Goal: Transaction & Acquisition: Purchase product/service

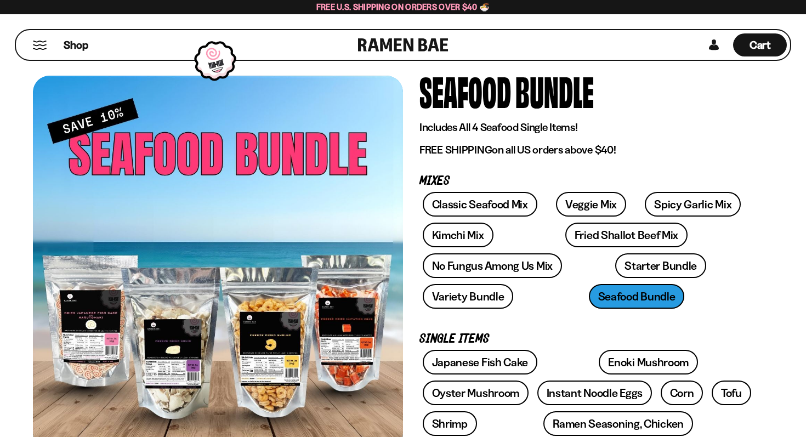
scroll to position [44, 0]
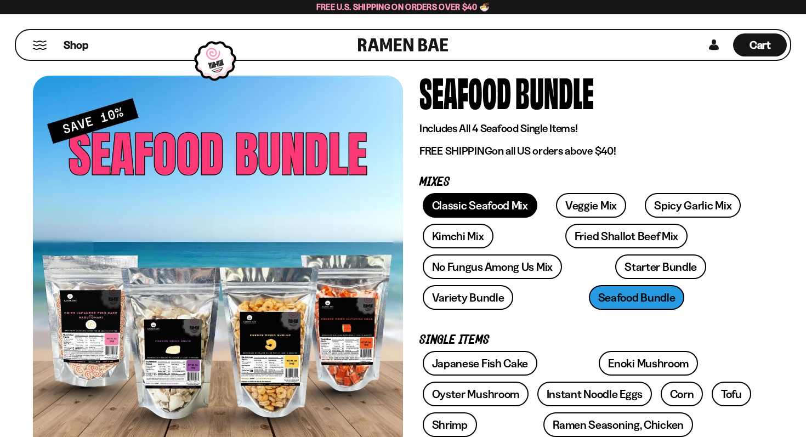
click at [470, 212] on link "Classic Seafood Mix" at bounding box center [480, 205] width 115 height 25
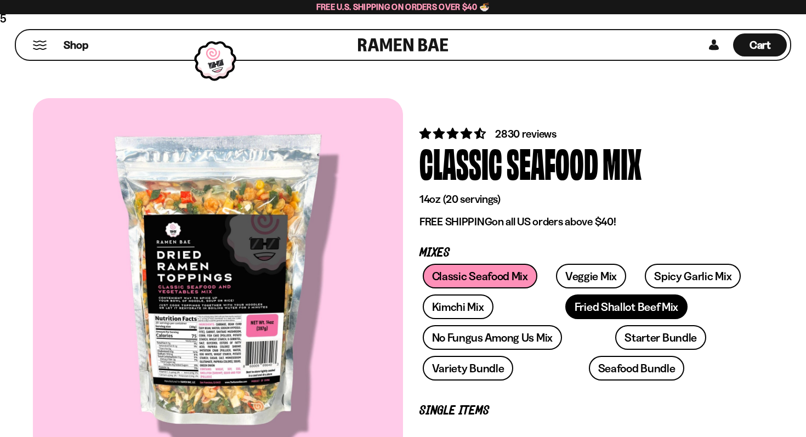
click at [565, 319] on link "Fried Shallot Beef Mix" at bounding box center [626, 306] width 122 height 25
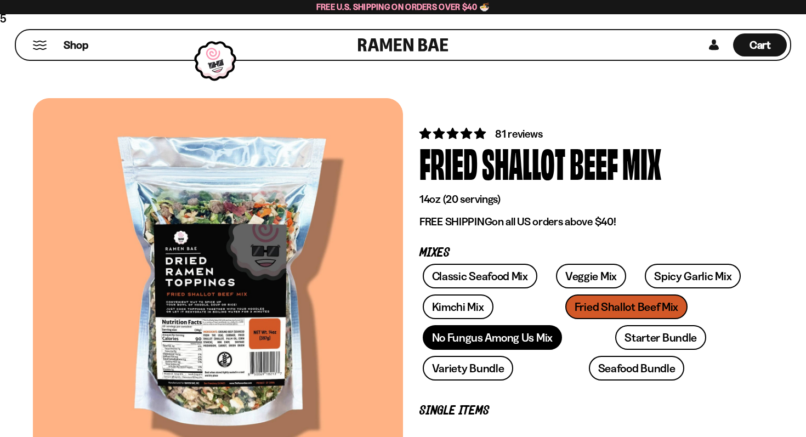
click at [522, 361] on div "Classic Seafood Mix Veggie Mix Spicy Garlic Mix Kimchi Mix Fried Shallot Beef M…" at bounding box center [587, 325] width 337 height 123
click at [524, 344] on link "No Fungus Among Us Mix" at bounding box center [492, 337] width 139 height 25
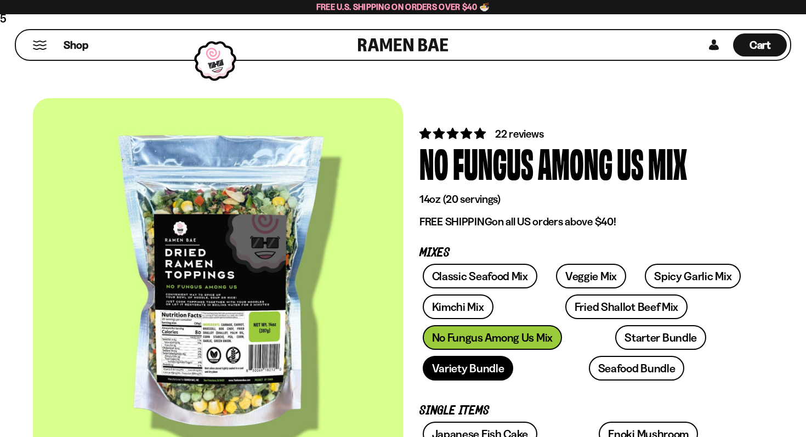
click at [514, 356] on link "Variety Bundle" at bounding box center [468, 368] width 91 height 25
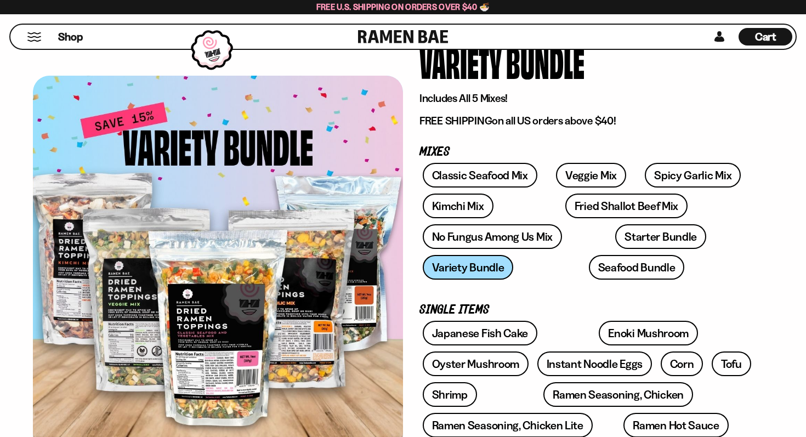
scroll to position [102, 0]
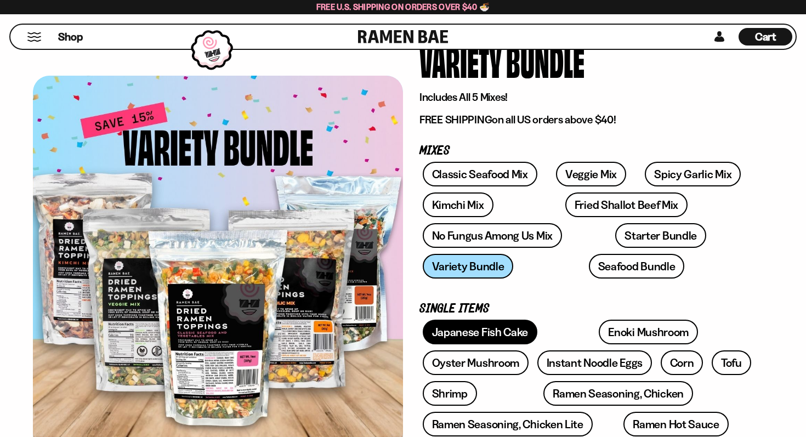
click at [483, 332] on link "Japanese Fish Cake" at bounding box center [480, 332] width 115 height 25
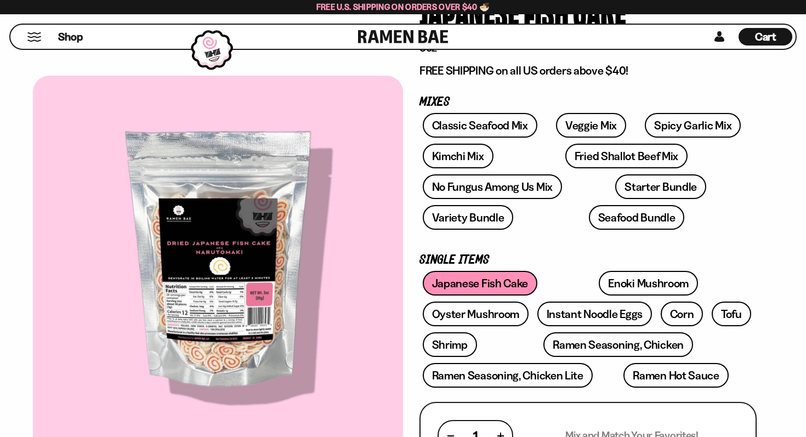
scroll to position [157, 0]
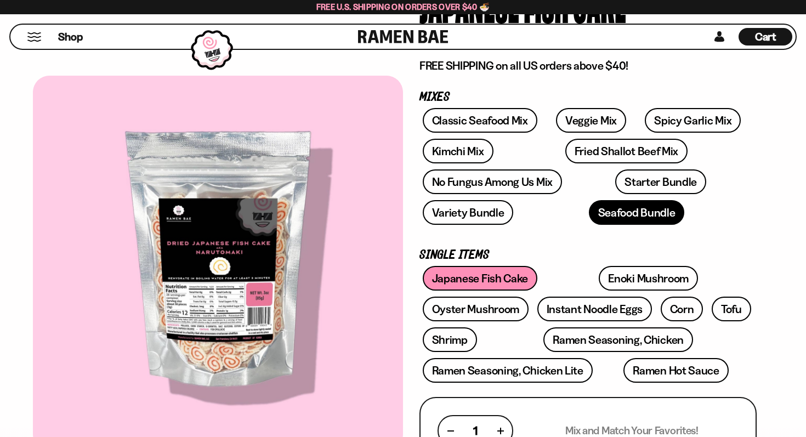
click at [589, 215] on link "Seafood Bundle" at bounding box center [637, 212] width 96 height 25
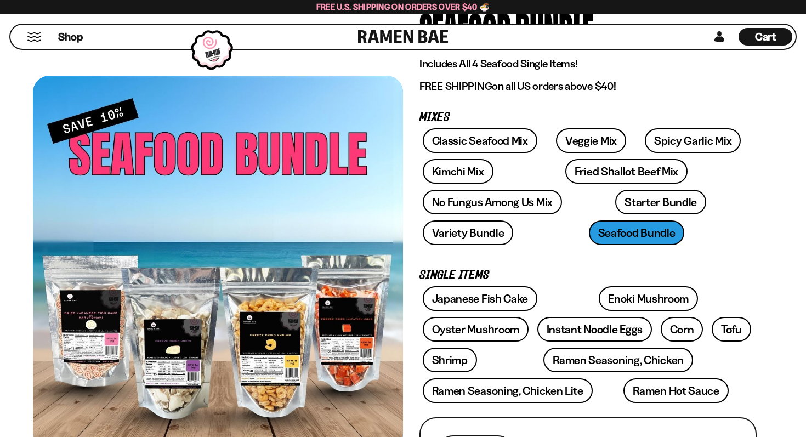
scroll to position [119, 0]
click at [36, 44] on div "Shop" at bounding box center [186, 37] width 344 height 24
click at [31, 36] on button "Mobile Menu Trigger" at bounding box center [34, 36] width 15 height 9
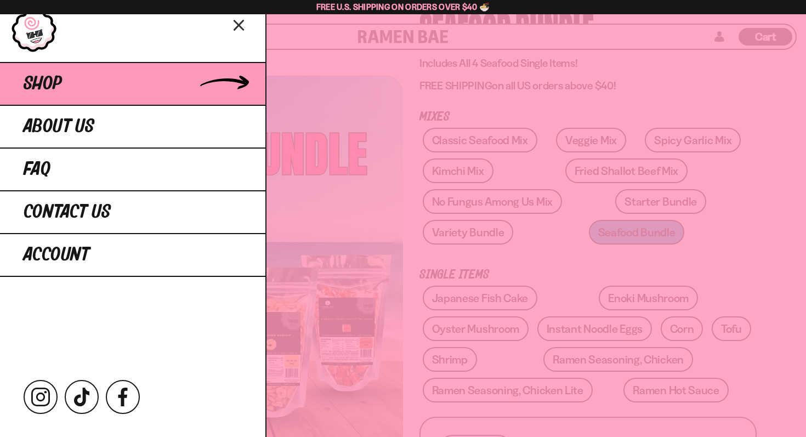
click at [145, 77] on link "Shop" at bounding box center [132, 83] width 265 height 43
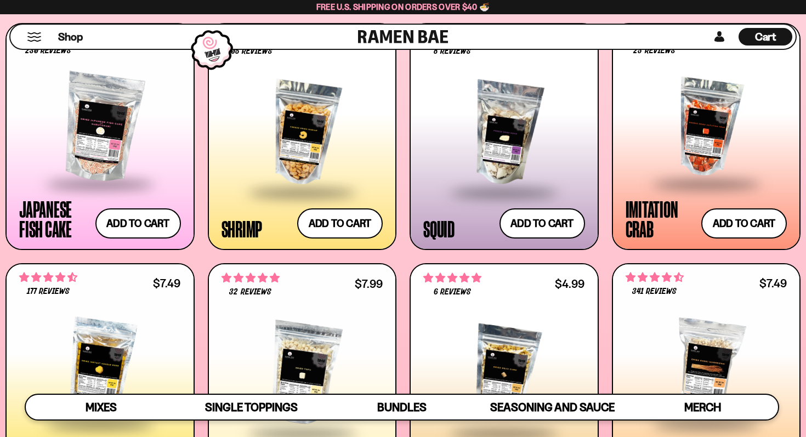
scroll to position [1031, 0]
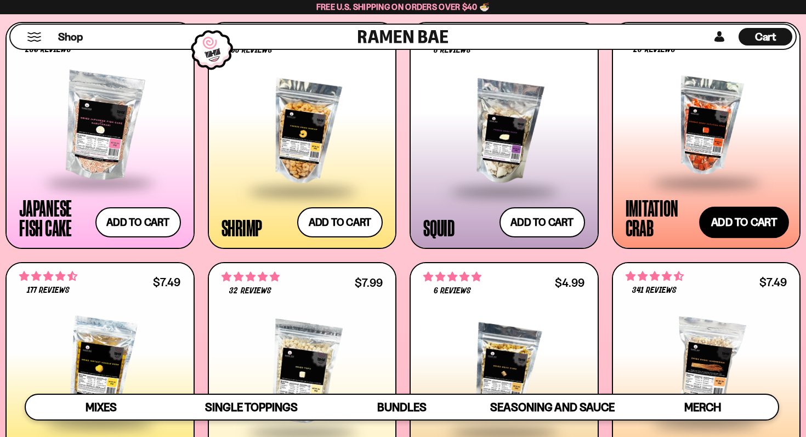
click at [725, 224] on button "Add to cart Add ― Regular price $11.99 Regular price Sale price $11.99 Unit pri…" at bounding box center [744, 223] width 90 height 32
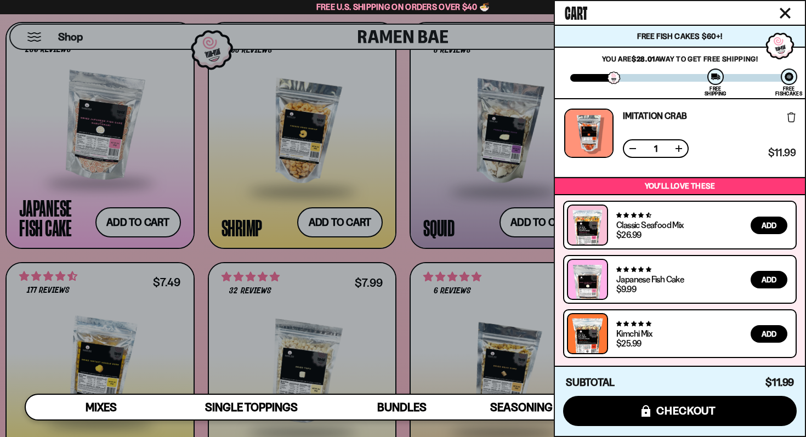
click at [342, 220] on div at bounding box center [403, 218] width 806 height 437
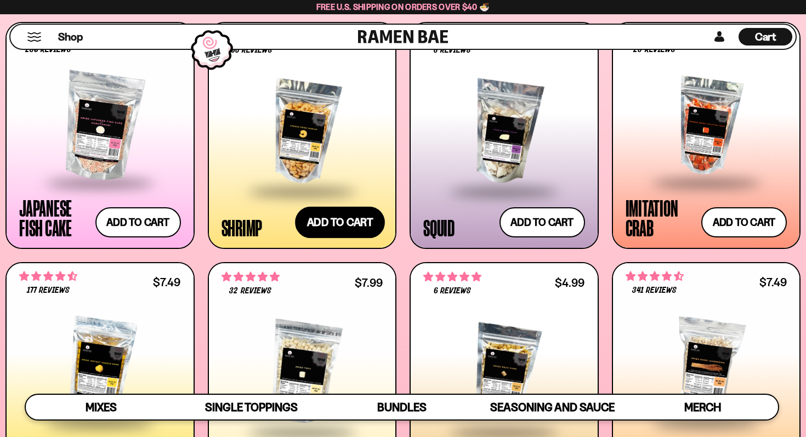
click at [338, 227] on button "Add to cart Add ― Regular price $13.99 Regular price Sale price $13.99 Unit pri…" at bounding box center [340, 223] width 90 height 32
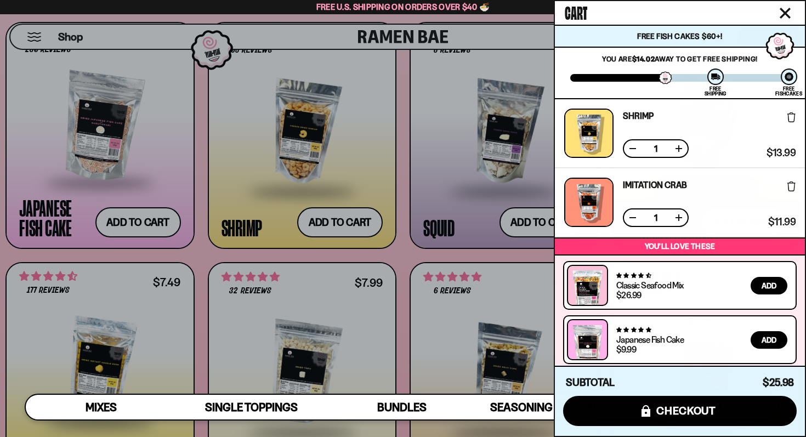
click at [161, 223] on div at bounding box center [403, 218] width 806 height 437
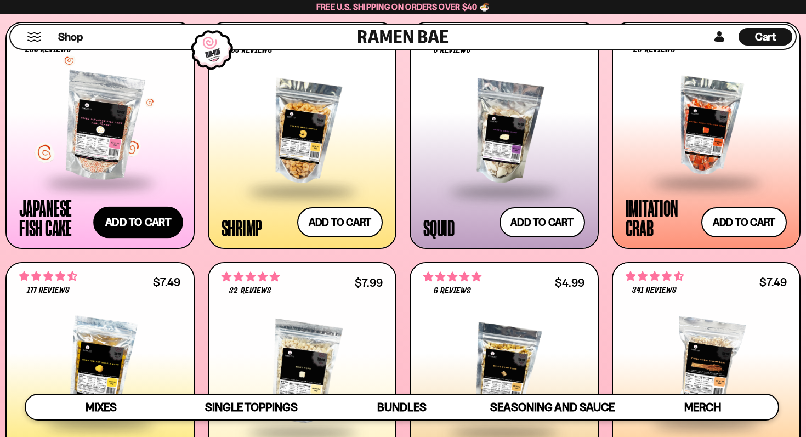
click at [140, 222] on button "Add to cart Add ― Regular price $9.99 Regular price Sale price $9.99 Unit price…" at bounding box center [138, 223] width 90 height 32
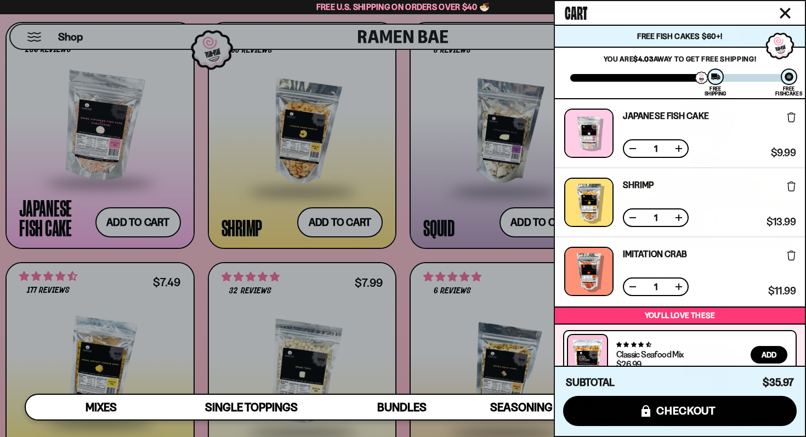
click at [400, 259] on div at bounding box center [403, 218] width 806 height 437
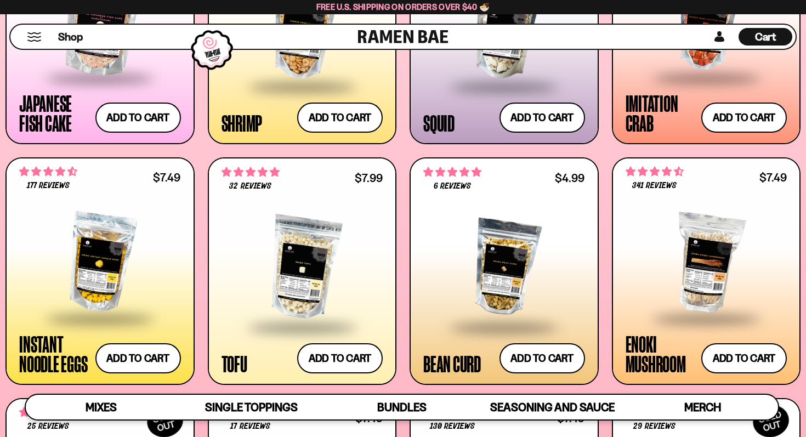
scroll to position [1138, 0]
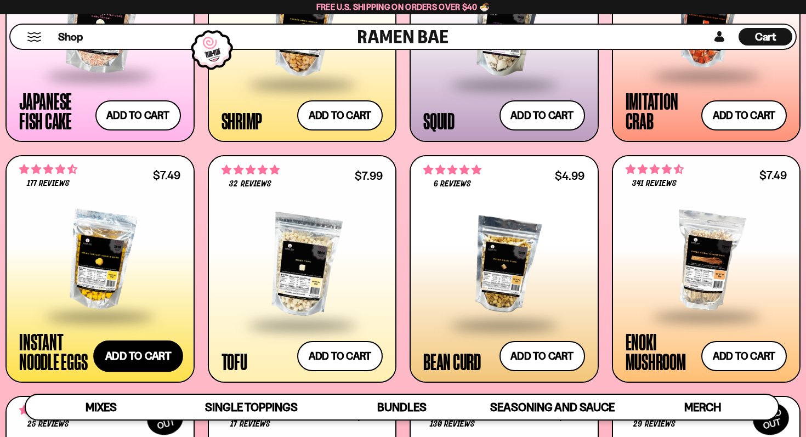
click at [140, 347] on button "Add to cart Add ― Regular price $7.49 Regular price Sale price $7.49 Unit price…" at bounding box center [138, 356] width 90 height 32
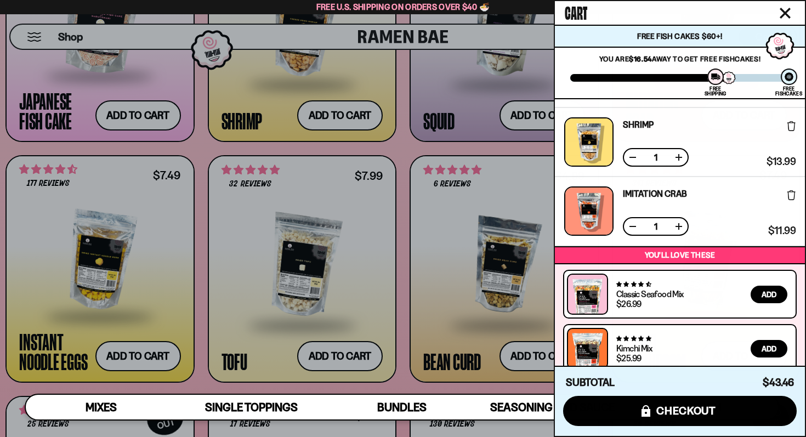
click at [404, 302] on div at bounding box center [403, 218] width 806 height 437
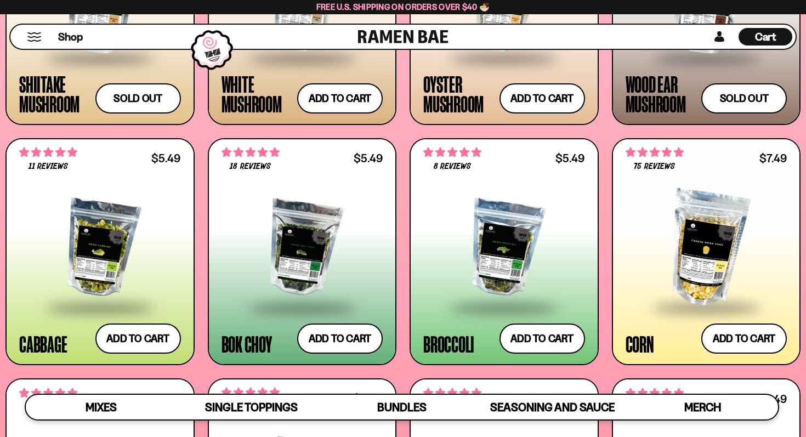
scroll to position [1637, 0]
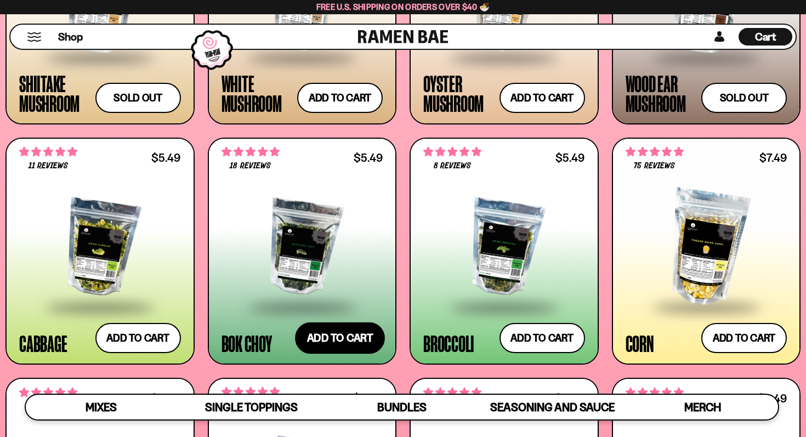
click at [325, 340] on button "Add to cart Add ― Regular price $5.49 Regular price Sale price $5.49 Unit price…" at bounding box center [340, 338] width 90 height 32
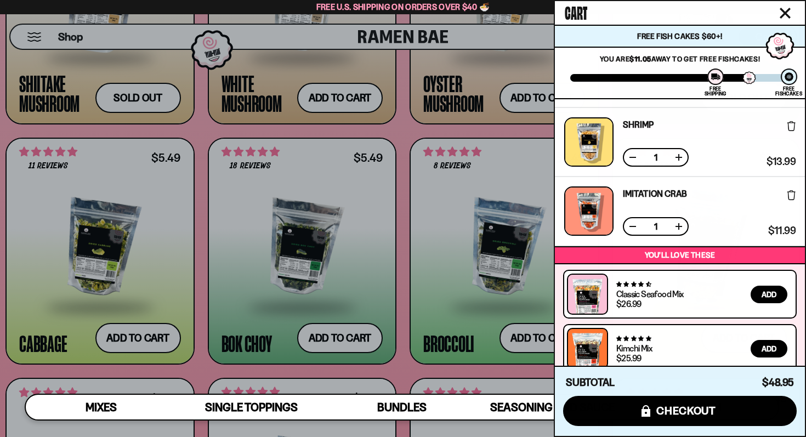
click at [402, 305] on div at bounding box center [403, 218] width 806 height 437
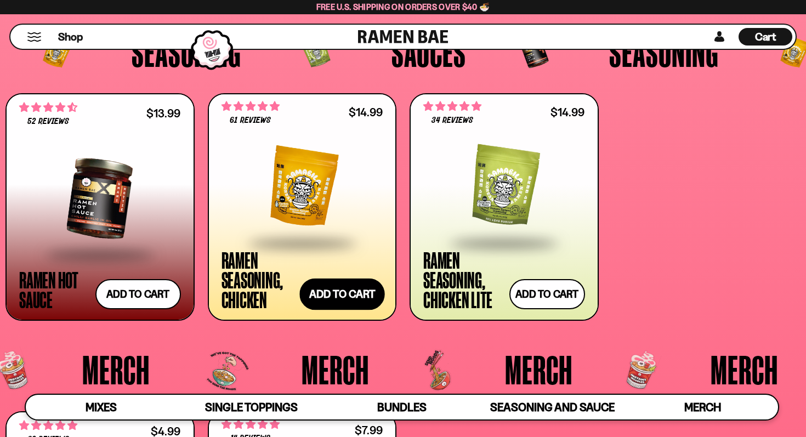
scroll to position [2560, 0]
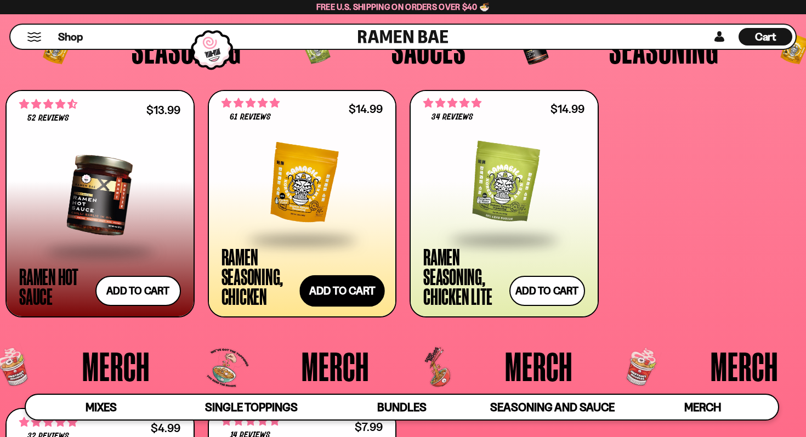
click at [350, 294] on button "Add to cart Add ― Regular price $14.99 Regular price Sale price $14.99 Unit pri…" at bounding box center [341, 291] width 85 height 32
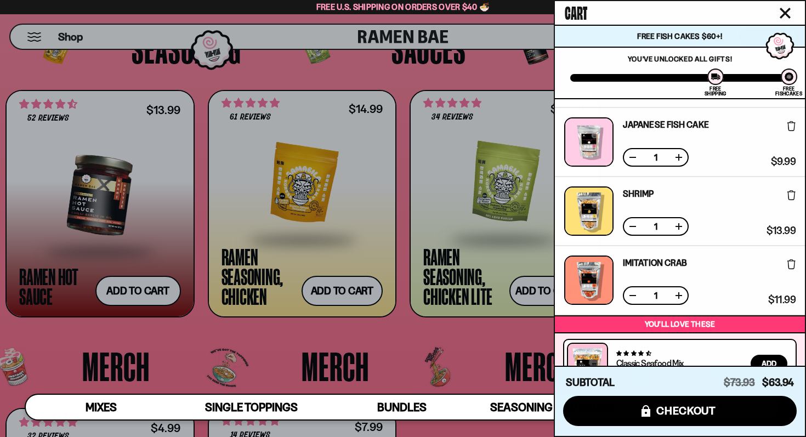
scroll to position [406, 0]
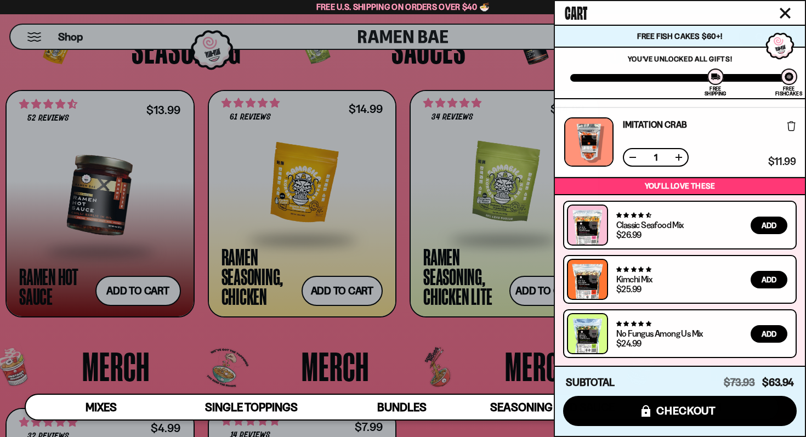
click at [402, 330] on div at bounding box center [403, 218] width 806 height 437
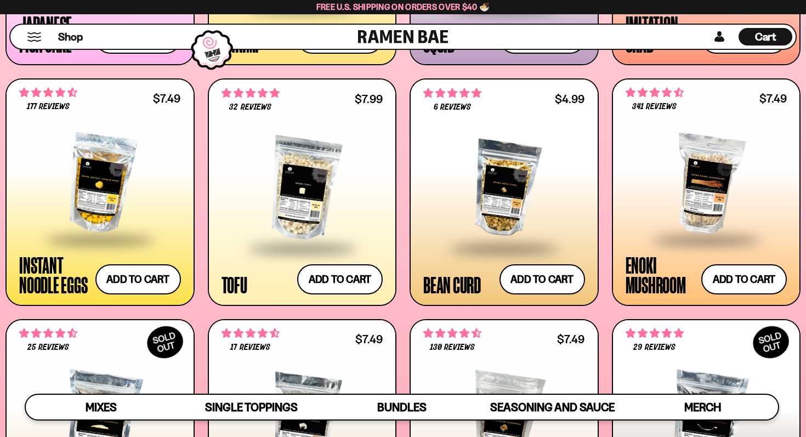
scroll to position [1193, 0]
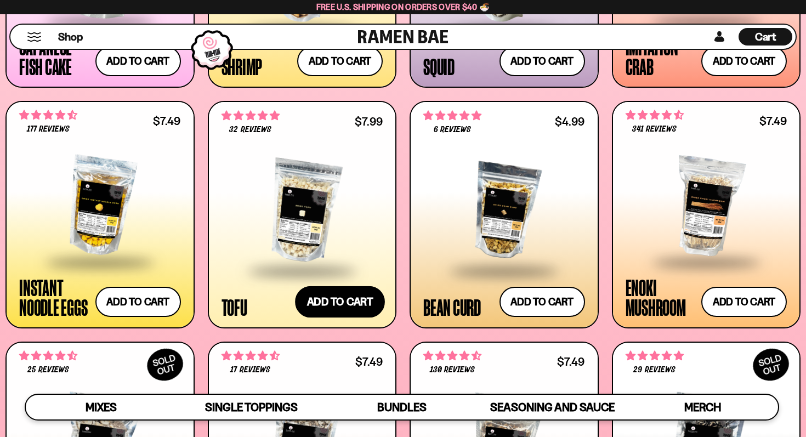
click at [343, 305] on button "Add to cart Add ― Regular price $7.99 Regular price Sale price $7.99 Unit price…" at bounding box center [340, 302] width 90 height 32
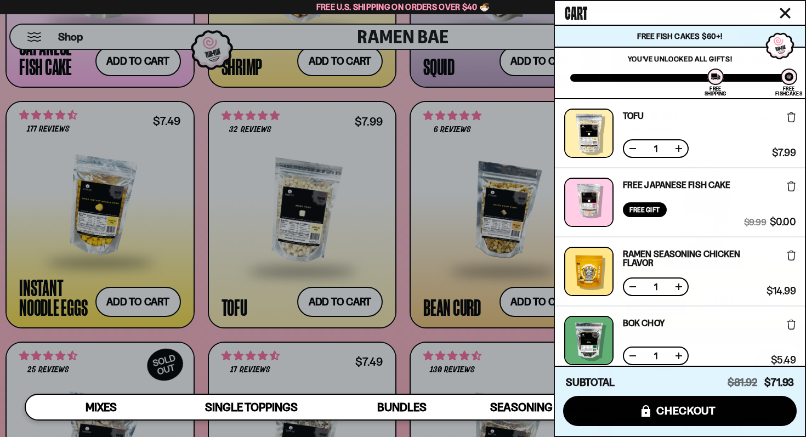
click at [202, 217] on div at bounding box center [403, 218] width 806 height 437
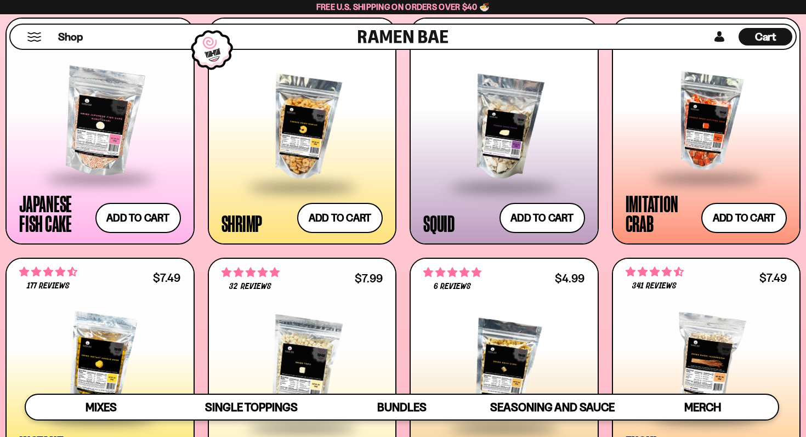
scroll to position [1037, 0]
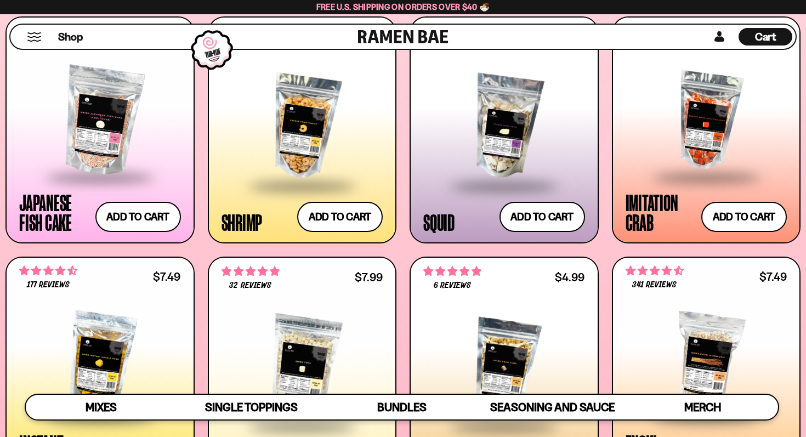
click at [754, 41] on div "Cart D0381C2F-513E-4F90-8A41-6F0A75DCBAAA" at bounding box center [765, 37] width 54 height 18
